Goal: Navigation & Orientation: Find specific page/section

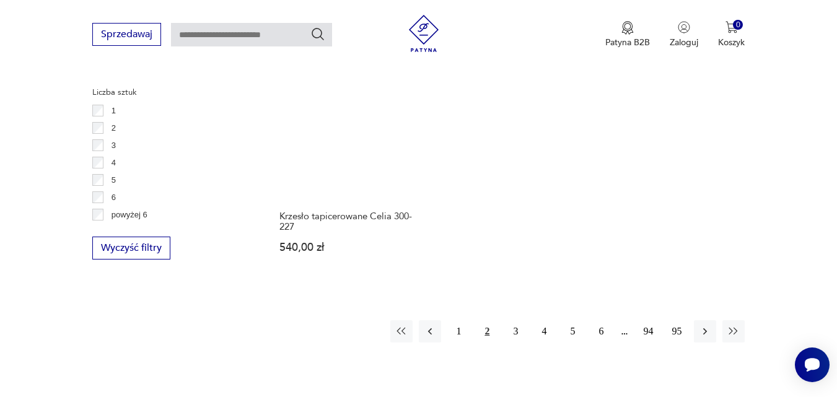
scroll to position [1820, 0]
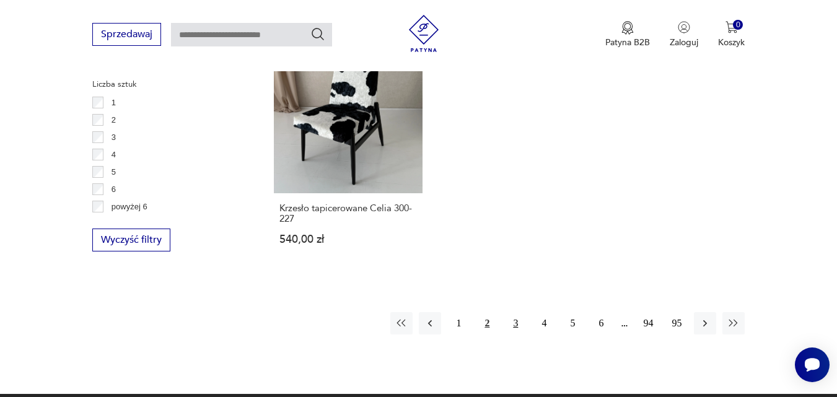
click at [514, 312] on button "3" at bounding box center [516, 323] width 22 height 22
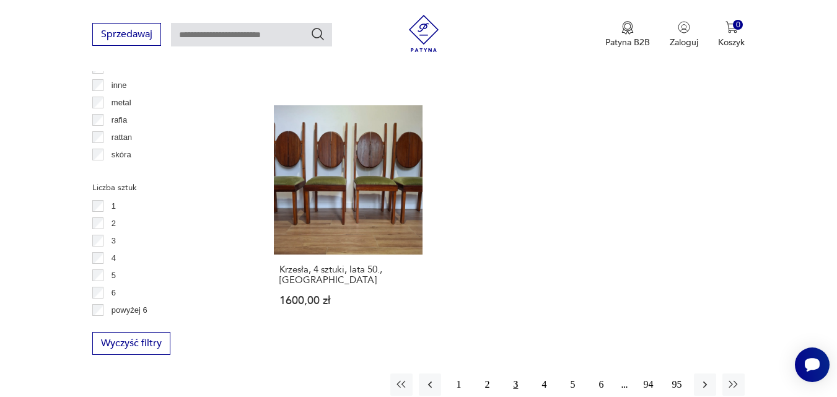
scroll to position [1708, 0]
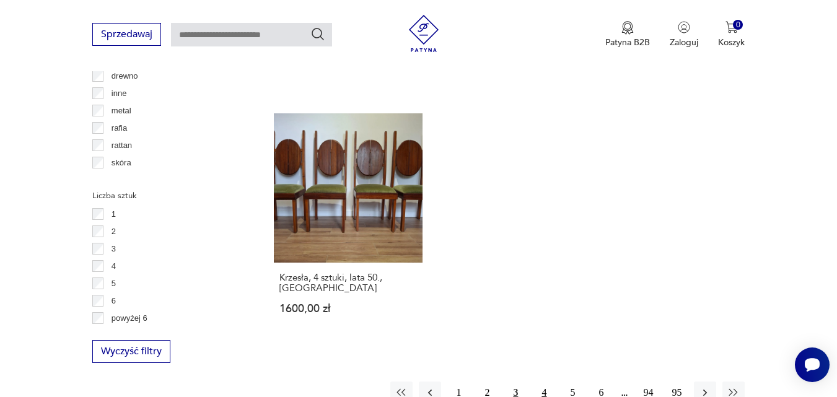
click at [542, 382] on button "4" at bounding box center [544, 393] width 22 height 22
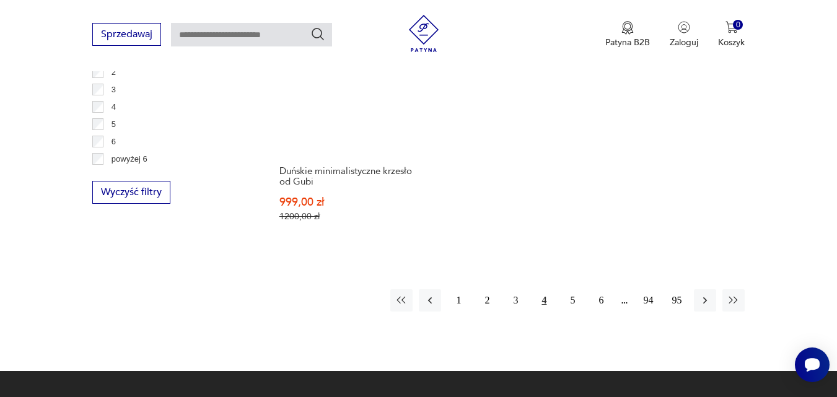
scroll to position [329, 0]
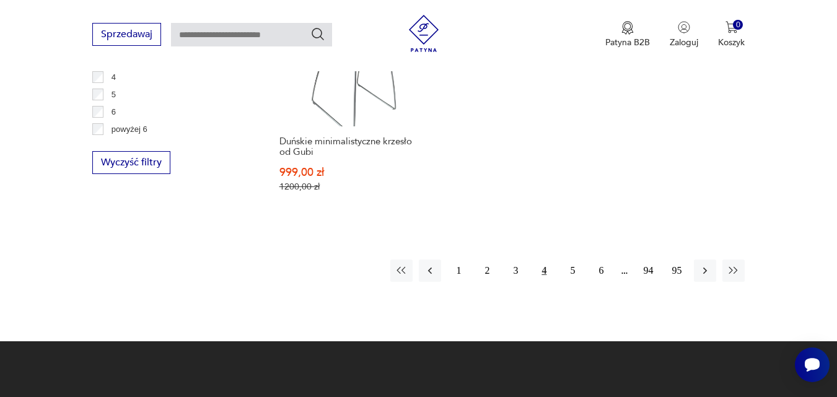
scroll to position [1893, 0]
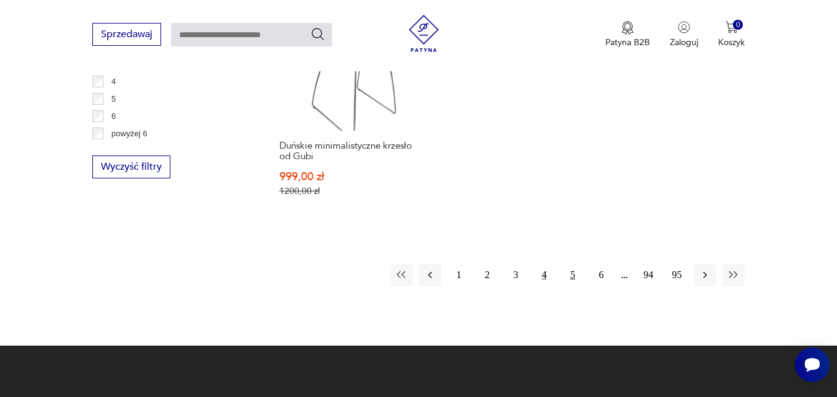
click at [572, 264] on button "5" at bounding box center [573, 275] width 22 height 22
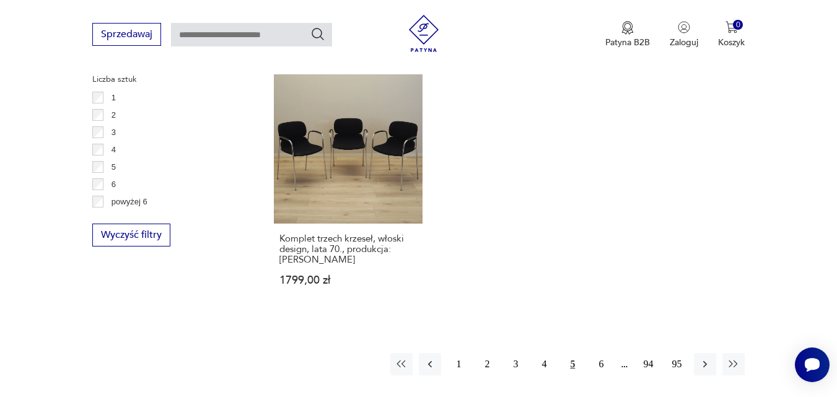
scroll to position [1799, 0]
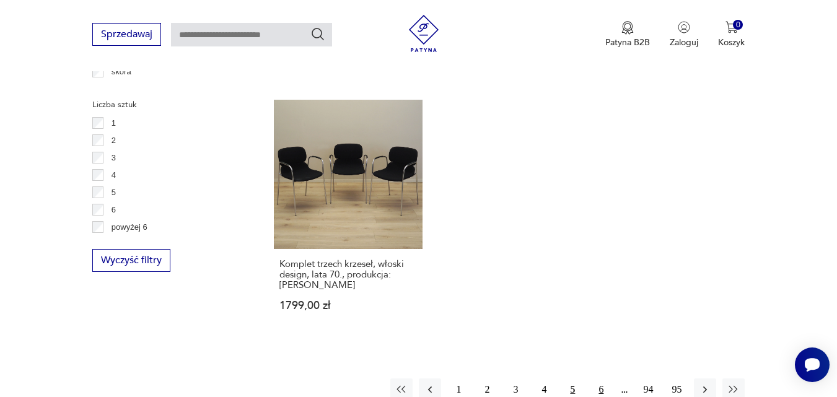
click at [603, 379] on button "6" at bounding box center [601, 390] width 22 height 22
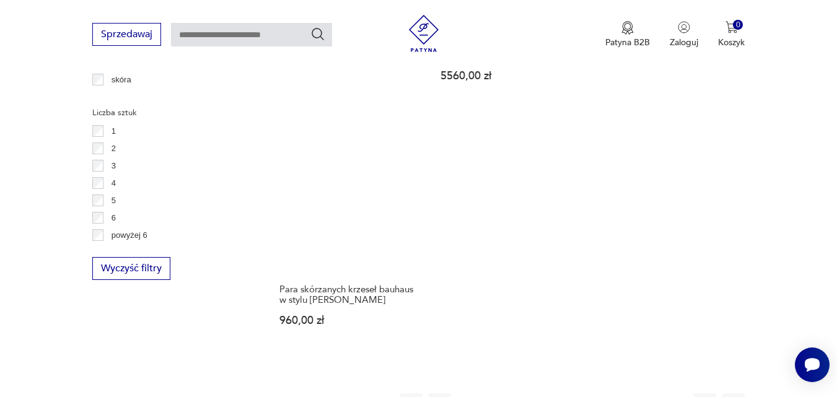
scroll to position [1838, 0]
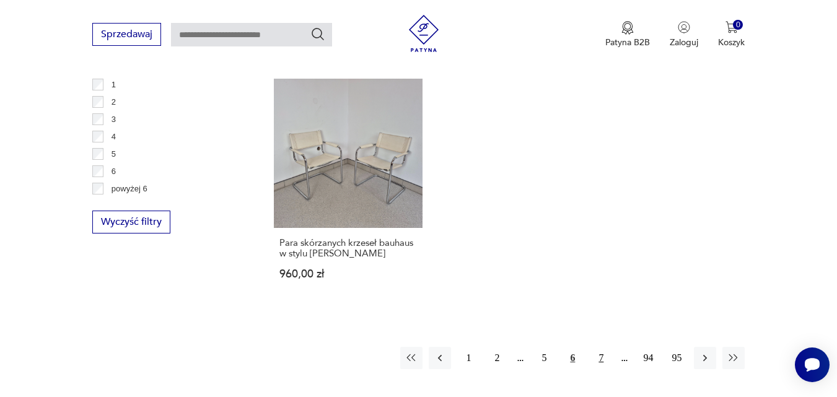
click at [598, 347] on button "7" at bounding box center [601, 358] width 22 height 22
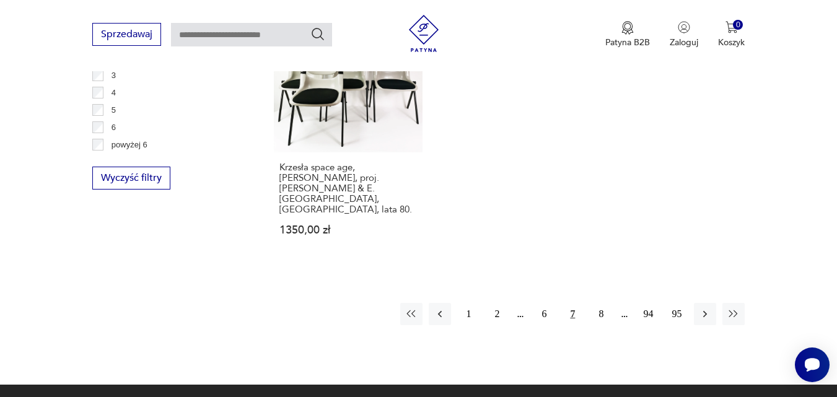
scroll to position [1928, 0]
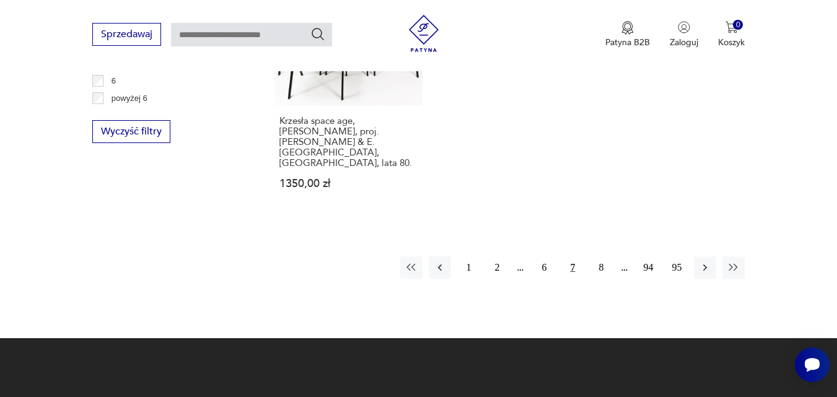
click at [574, 257] on button "7" at bounding box center [573, 268] width 22 height 22
click at [573, 257] on button "7" at bounding box center [573, 268] width 22 height 22
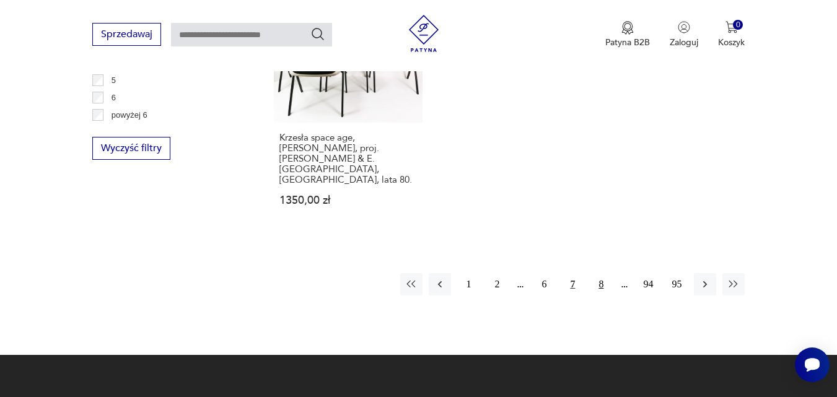
drag, startPoint x: 603, startPoint y: 219, endPoint x: 601, endPoint y: 229, distance: 9.4
click at [601, 273] on button "8" at bounding box center [601, 284] width 22 height 22
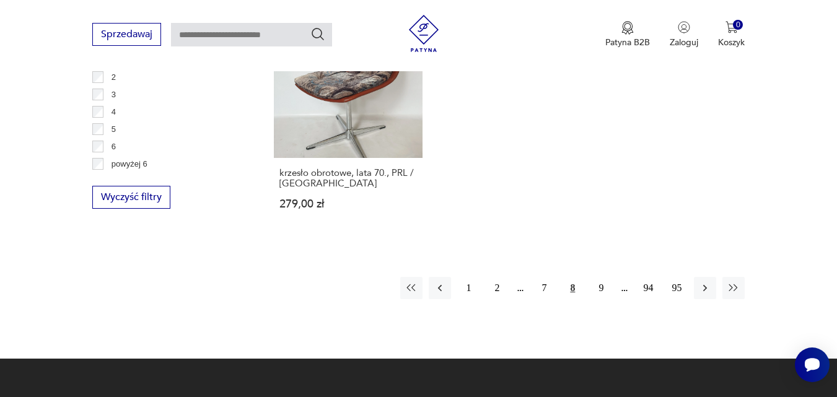
scroll to position [1867, 0]
